Goal: Transaction & Acquisition: Download file/media

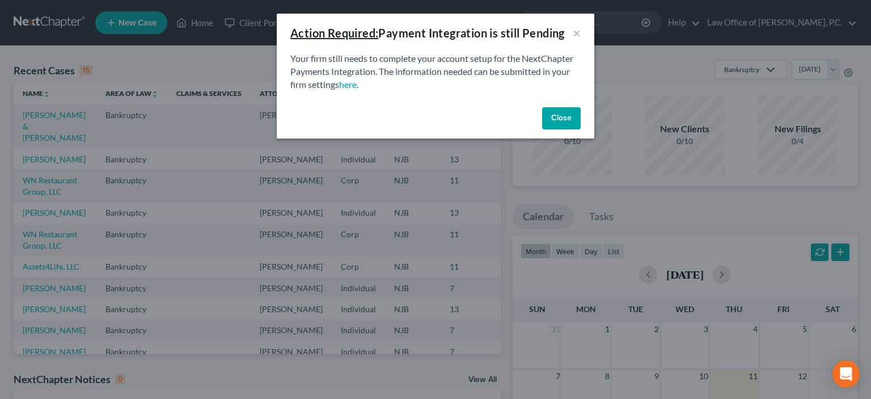
click at [555, 115] on button "Close" at bounding box center [561, 118] width 39 height 23
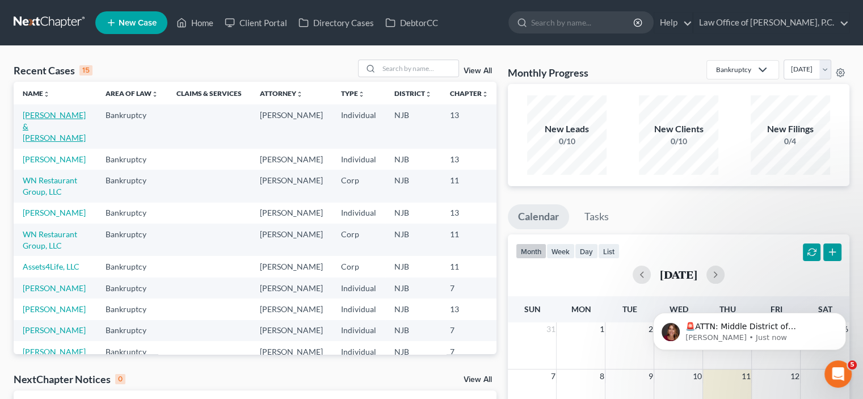
click at [39, 139] on link "[PERSON_NAME] & [PERSON_NAME]" at bounding box center [54, 126] width 63 height 32
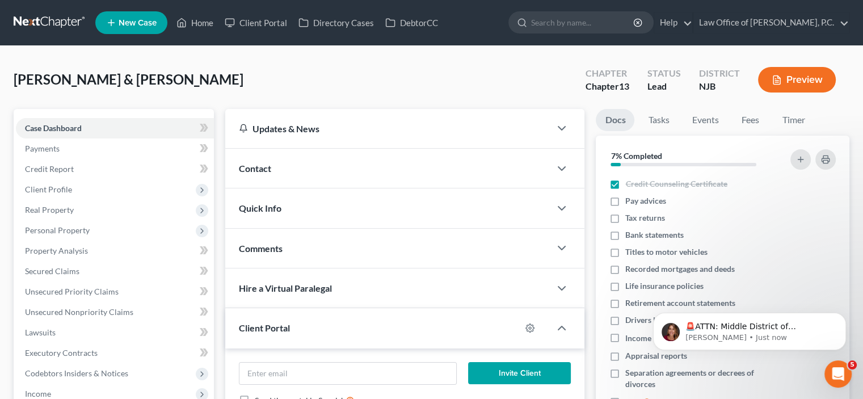
scroll to position [244, 0]
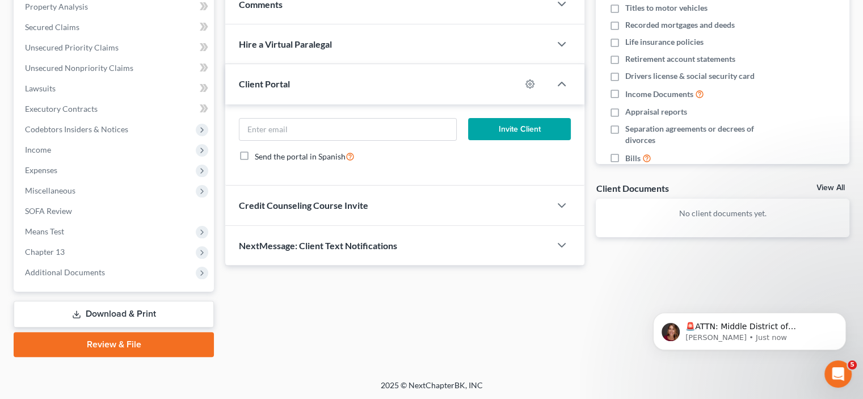
click at [122, 312] on link "Download & Print" at bounding box center [114, 314] width 200 height 27
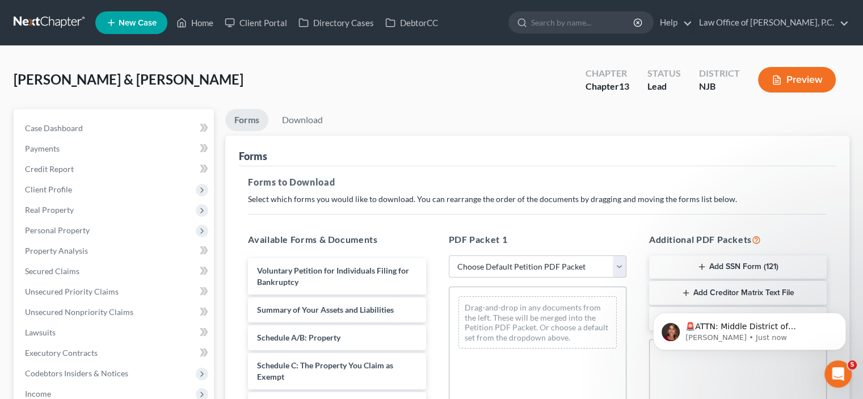
click at [563, 268] on select "Choose Default Petition PDF Packet Complete Bankruptcy Petition (all forms and …" at bounding box center [538, 266] width 178 height 23
select select "1"
click at [449, 255] on select "Choose Default Petition PDF Packet Complete Bankruptcy Petition (all forms and …" at bounding box center [538, 266] width 178 height 23
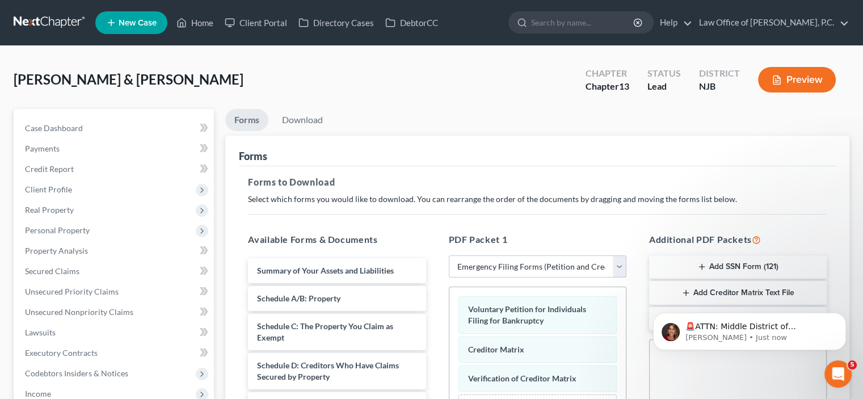
scroll to position [57, 0]
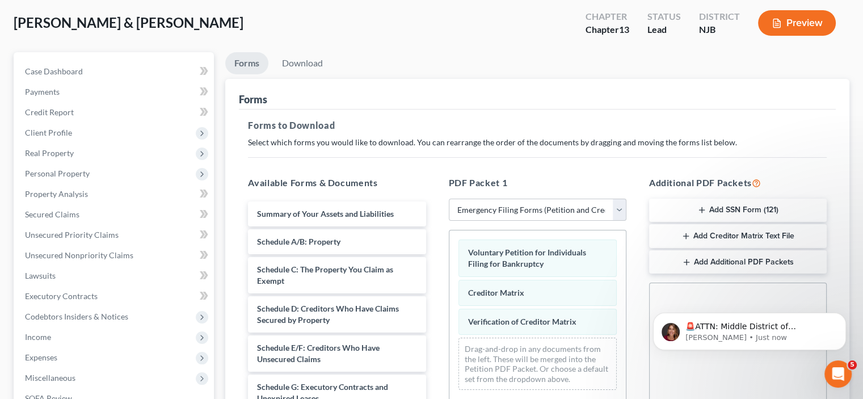
click at [686, 236] on line "button" at bounding box center [686, 236] width 5 height 0
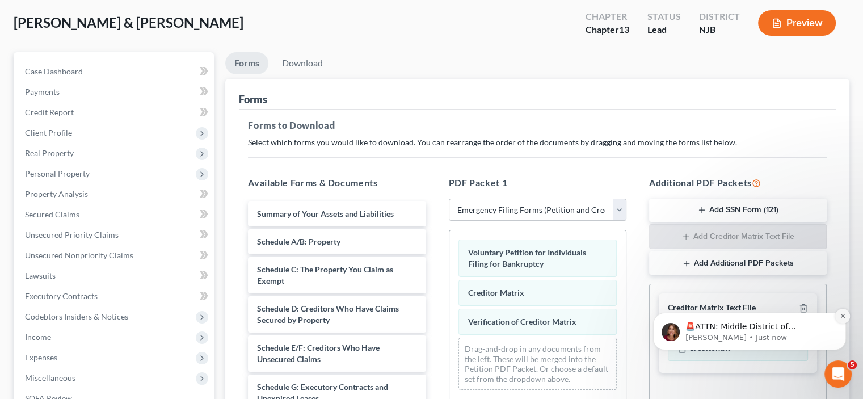
click at [845, 316] on icon "Dismiss notification" at bounding box center [843, 316] width 6 height 6
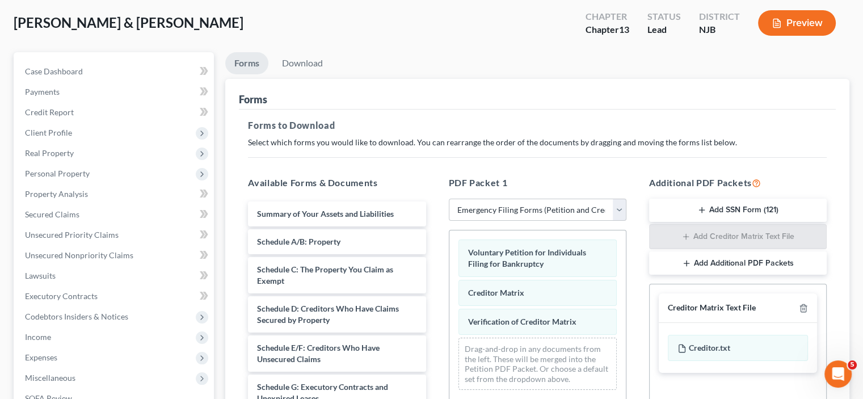
click at [705, 209] on icon "button" at bounding box center [701, 209] width 9 height 9
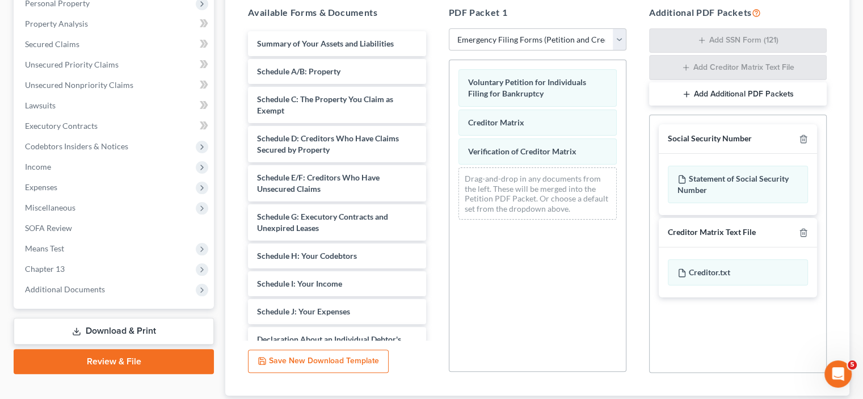
scroll to position [302, 0]
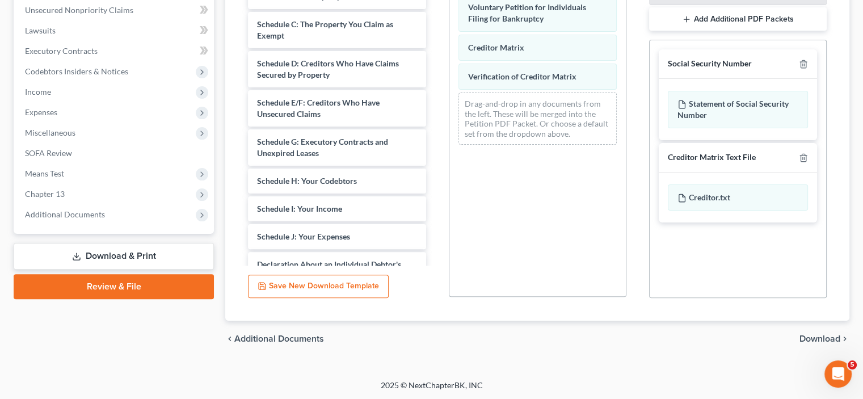
click at [819, 335] on span "Download" at bounding box center [819, 338] width 41 height 9
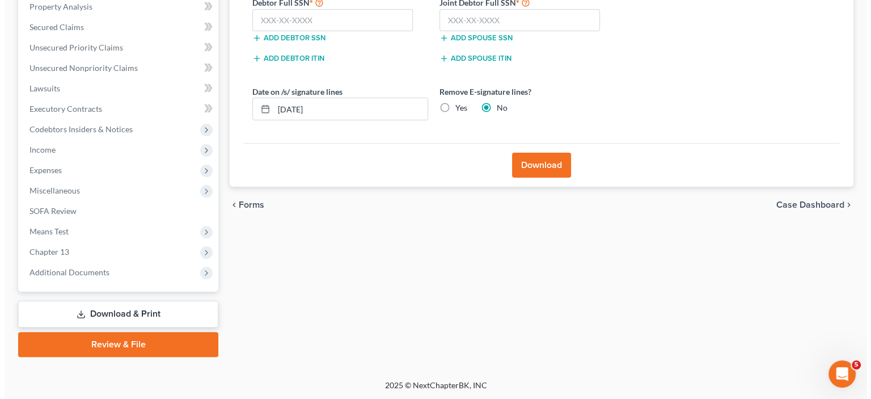
scroll to position [74, 0]
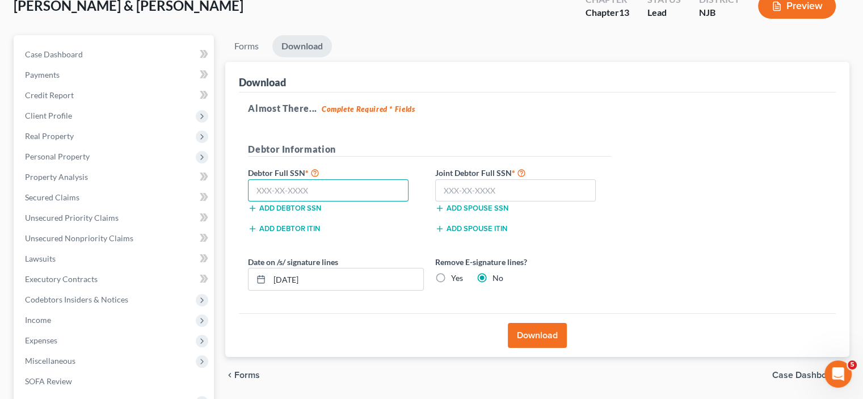
click at [321, 187] on input "text" at bounding box center [328, 190] width 161 height 23
type input "149-70-5908"
click at [301, 206] on button "Add debtor SSN" at bounding box center [284, 208] width 73 height 9
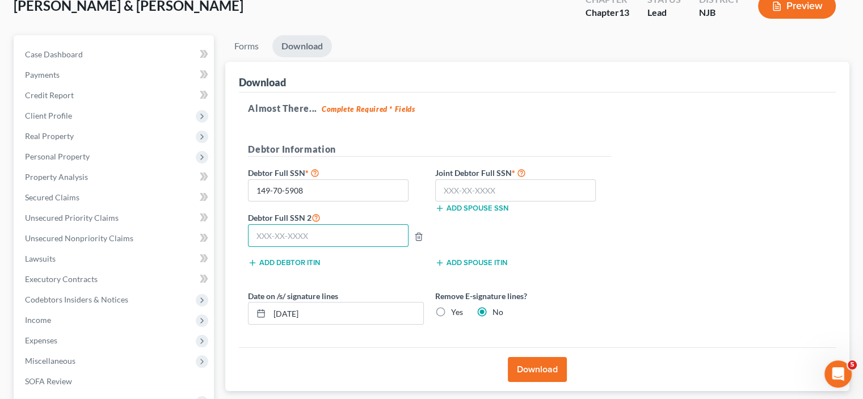
click at [277, 238] on input "text" at bounding box center [328, 235] width 161 height 23
type input "150-62-1686"
click at [451, 309] on label "Yes" at bounding box center [457, 311] width 12 height 11
click at [456, 309] on input "Yes" at bounding box center [459, 309] width 7 height 7
radio input "true"
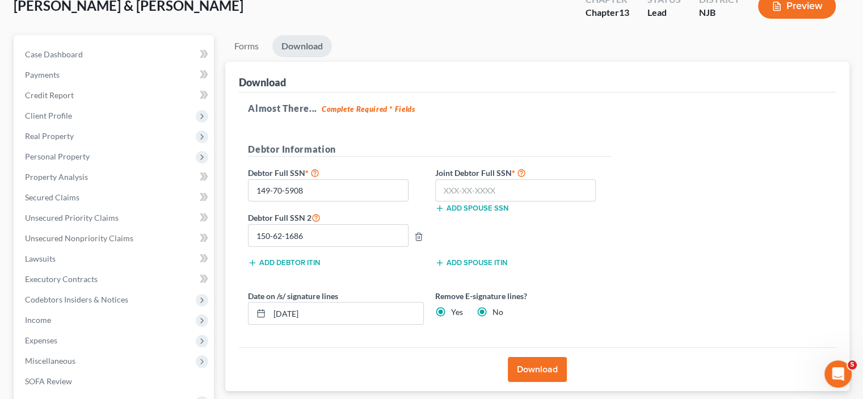
radio input "false"
drag, startPoint x: 310, startPoint y: 239, endPoint x: 228, endPoint y: 254, distance: 82.9
click at [231, 246] on div "Download Almost There... Complete Required * Fields Debtor Information Debtor F…" at bounding box center [537, 226] width 624 height 329
click at [444, 186] on input "text" at bounding box center [515, 190] width 161 height 23
type input "150-62-1686"
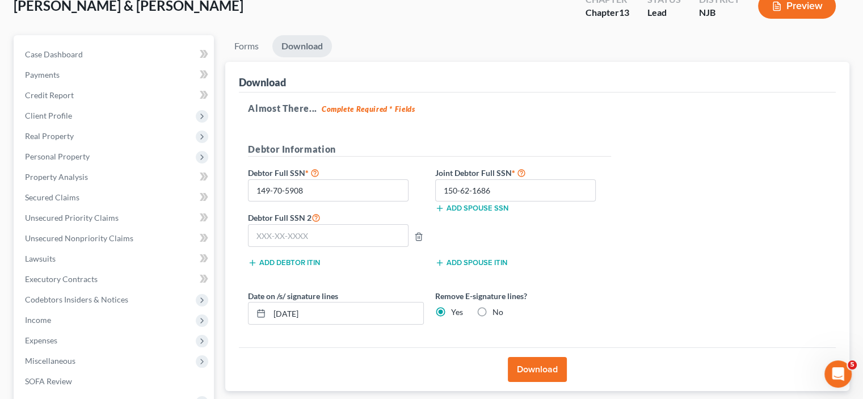
click at [529, 367] on button "Download" at bounding box center [537, 369] width 59 height 25
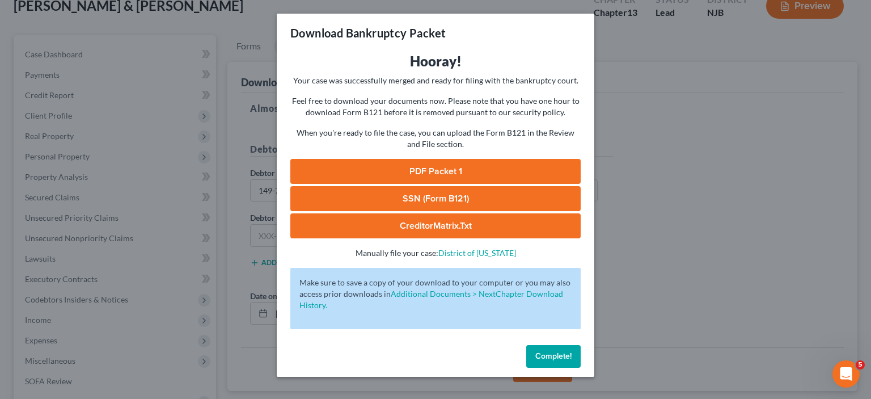
click at [455, 166] on link "PDF Packet 1" at bounding box center [435, 171] width 290 height 25
click at [440, 197] on link "SSN (Form B121)" at bounding box center [435, 198] width 290 height 25
click at [405, 226] on link "CreditorMatrix.txt" at bounding box center [435, 225] width 290 height 25
click at [454, 227] on link "CreditorMatrix.txt" at bounding box center [435, 225] width 290 height 25
click at [381, 170] on link "PDF Packet 1" at bounding box center [435, 171] width 290 height 25
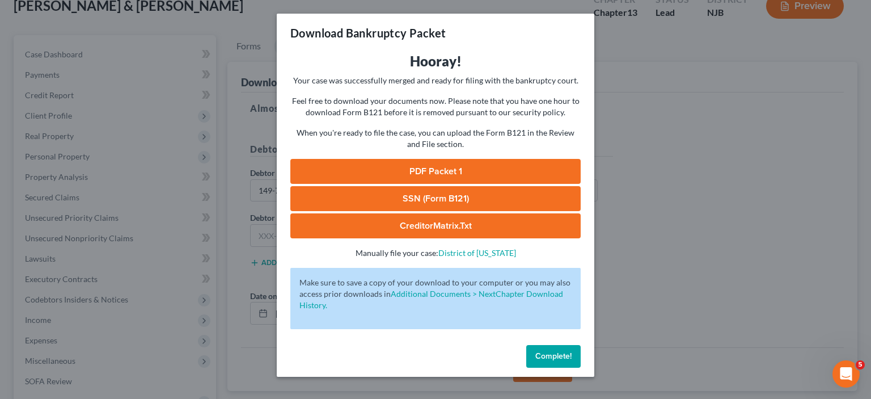
click at [386, 197] on link "SSN (Form B121)" at bounding box center [435, 198] width 290 height 25
